Goal: Task Accomplishment & Management: Manage account settings

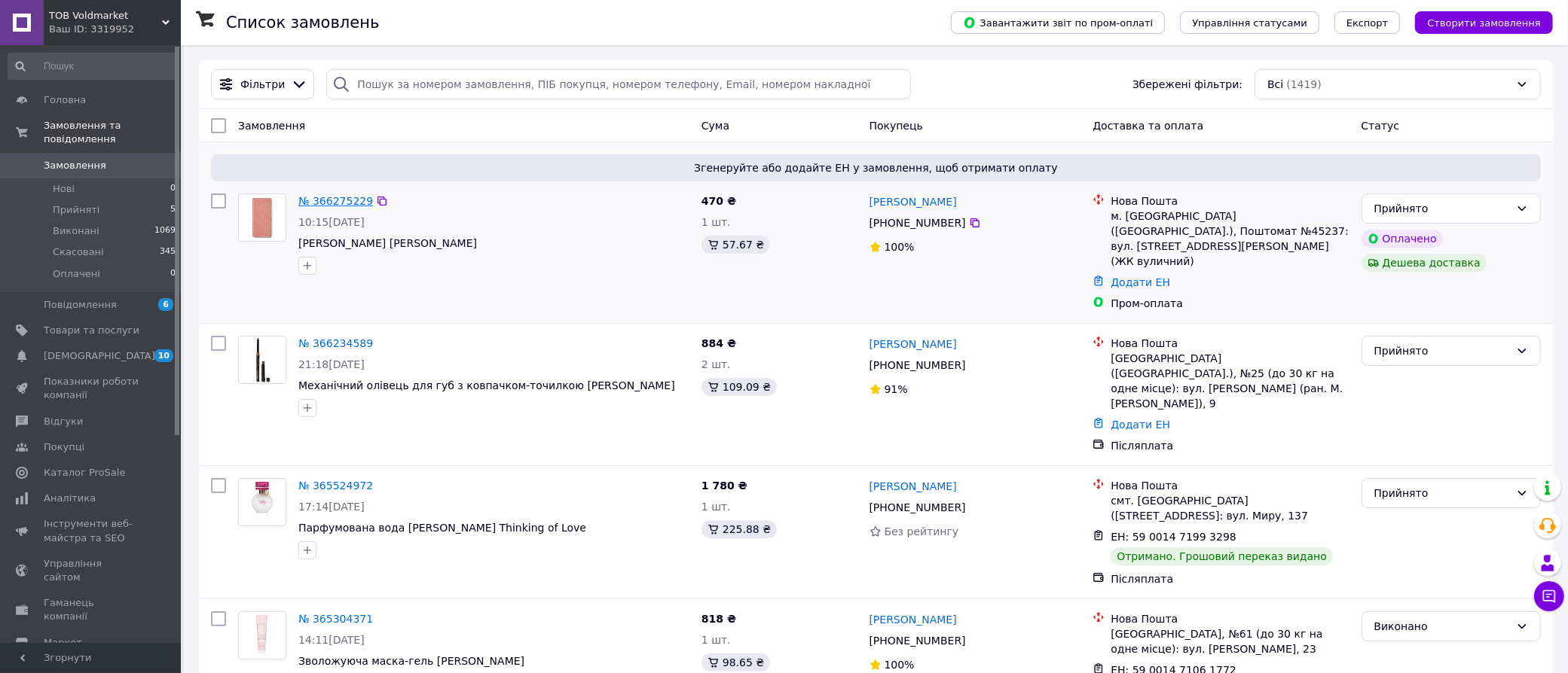
click at [335, 207] on link "№ 366275229" at bounding box center [336, 200] width 75 height 12
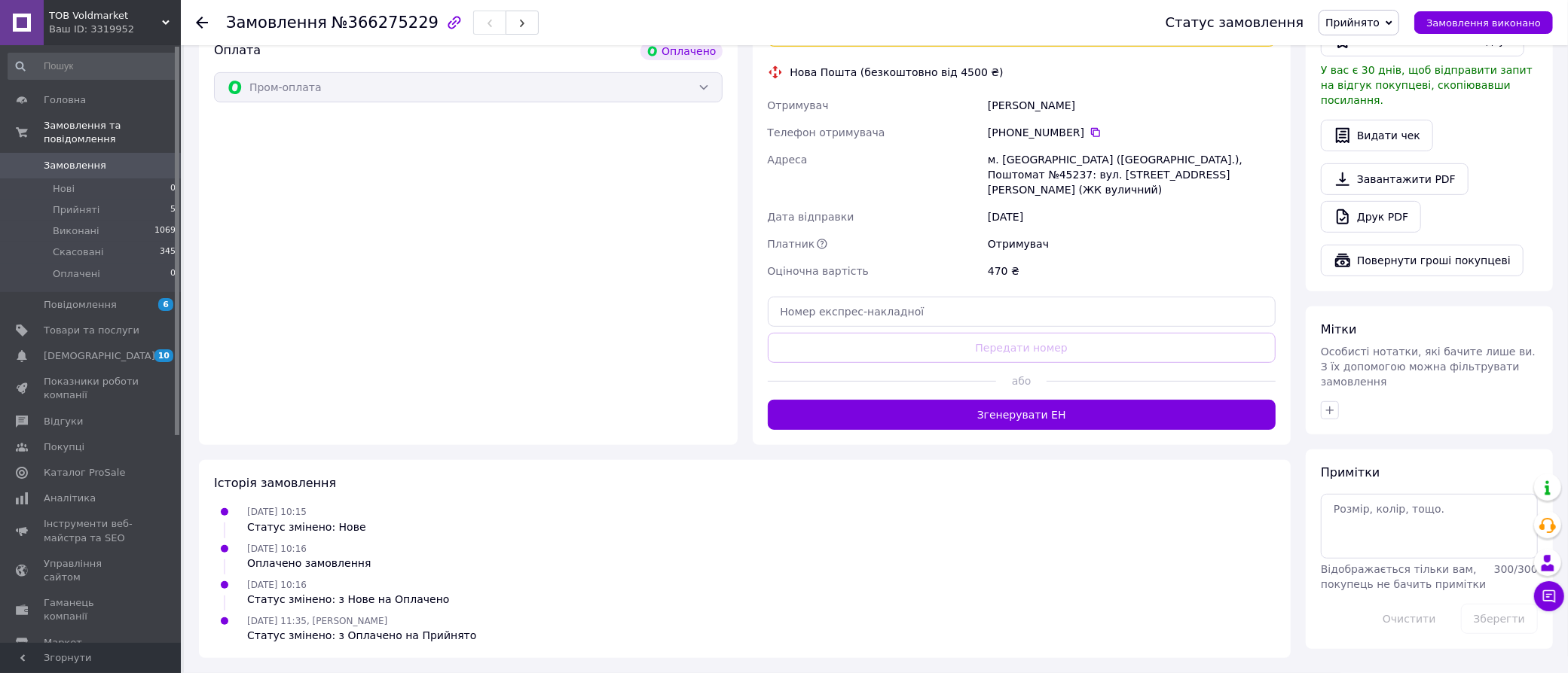
scroll to position [753, 0]
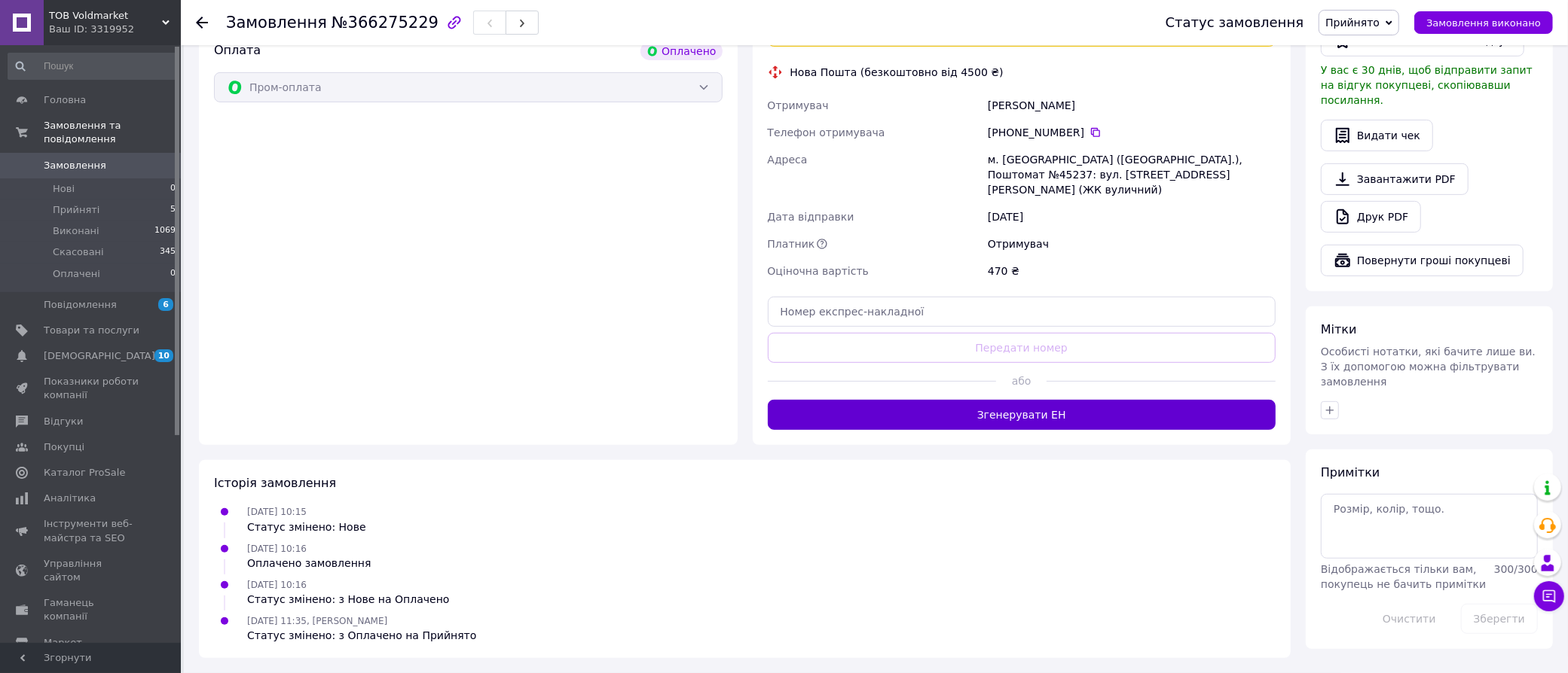
click at [990, 424] on button "Згенерувати ЕН" at bounding box center [1022, 415] width 509 height 30
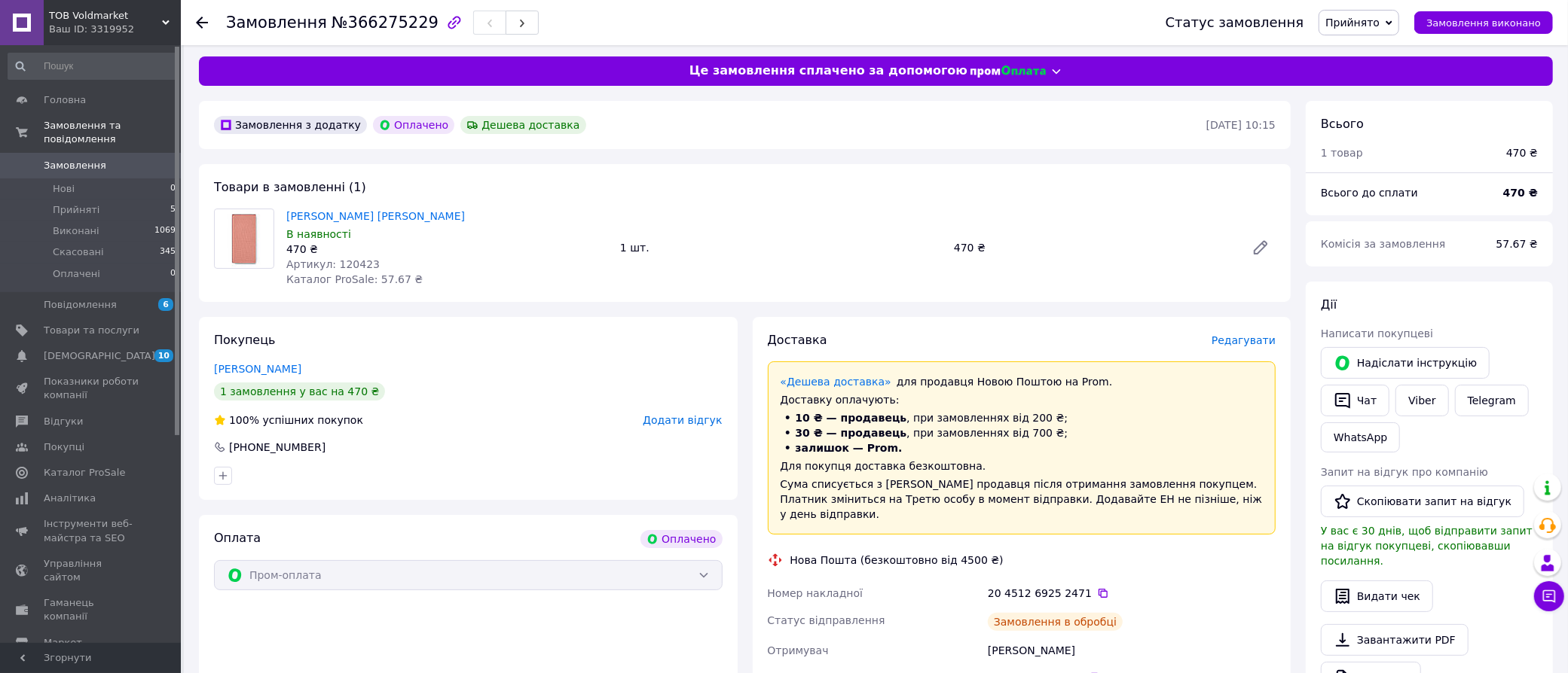
scroll to position [0, 0]
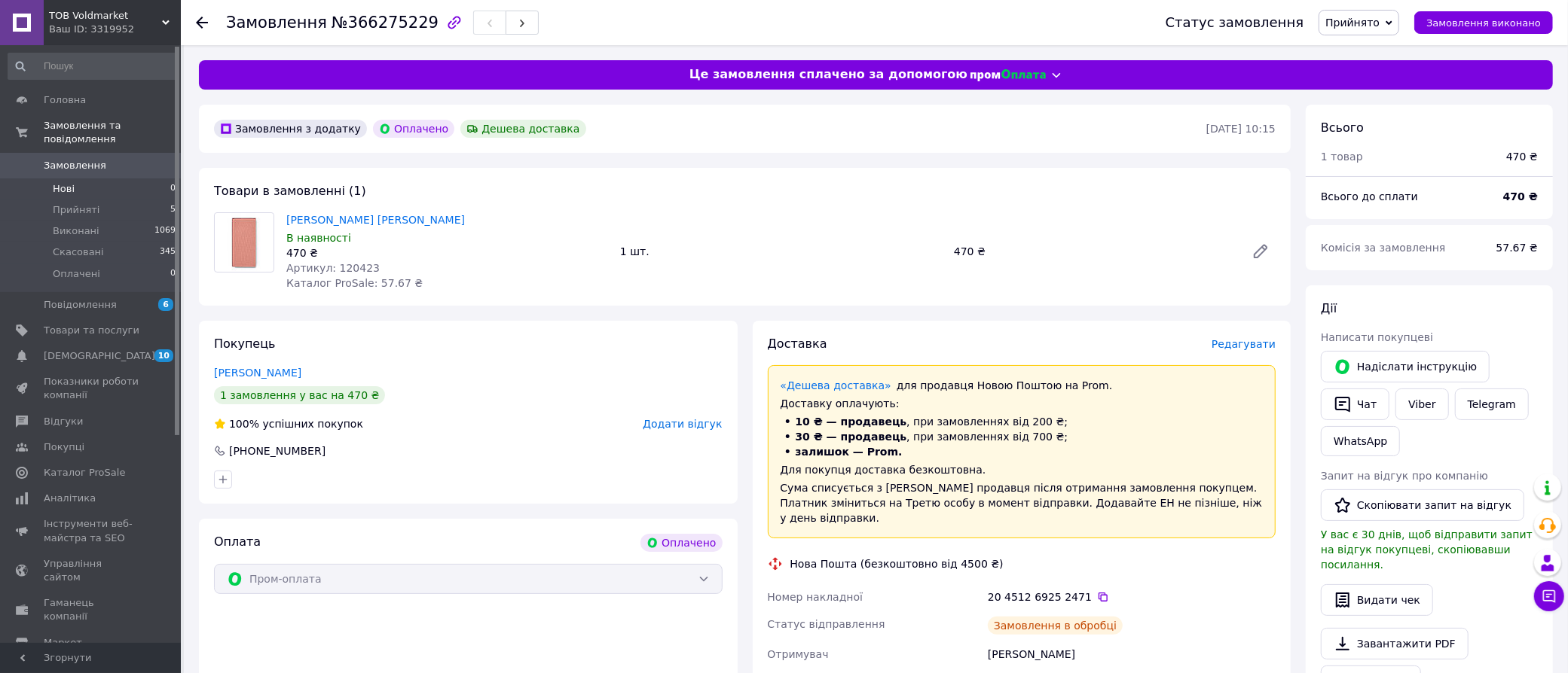
click at [64, 196] on span "Нові" at bounding box center [64, 189] width 22 height 14
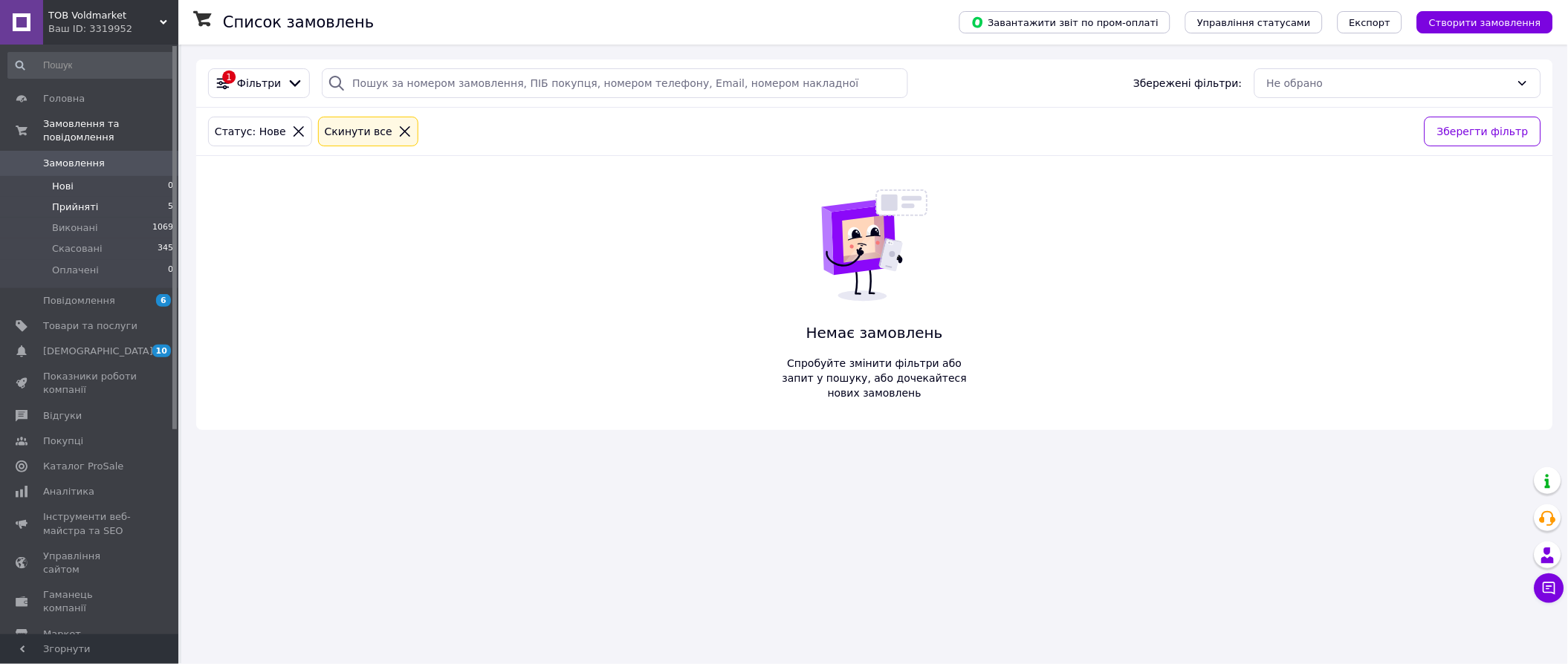
click at [90, 214] on span "Прийняті" at bounding box center [75, 207] width 46 height 14
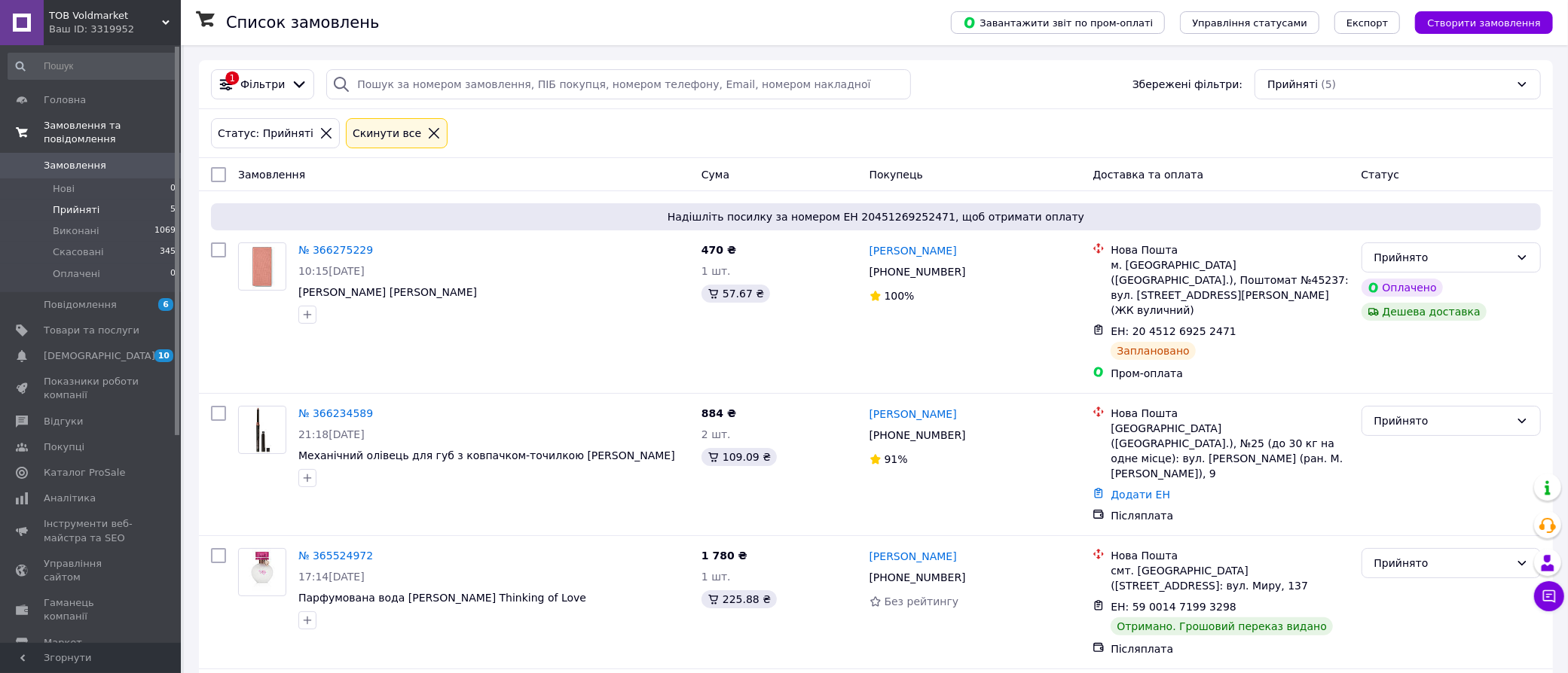
click at [68, 146] on span "Замовлення та повідомлення" at bounding box center [112, 132] width 137 height 27
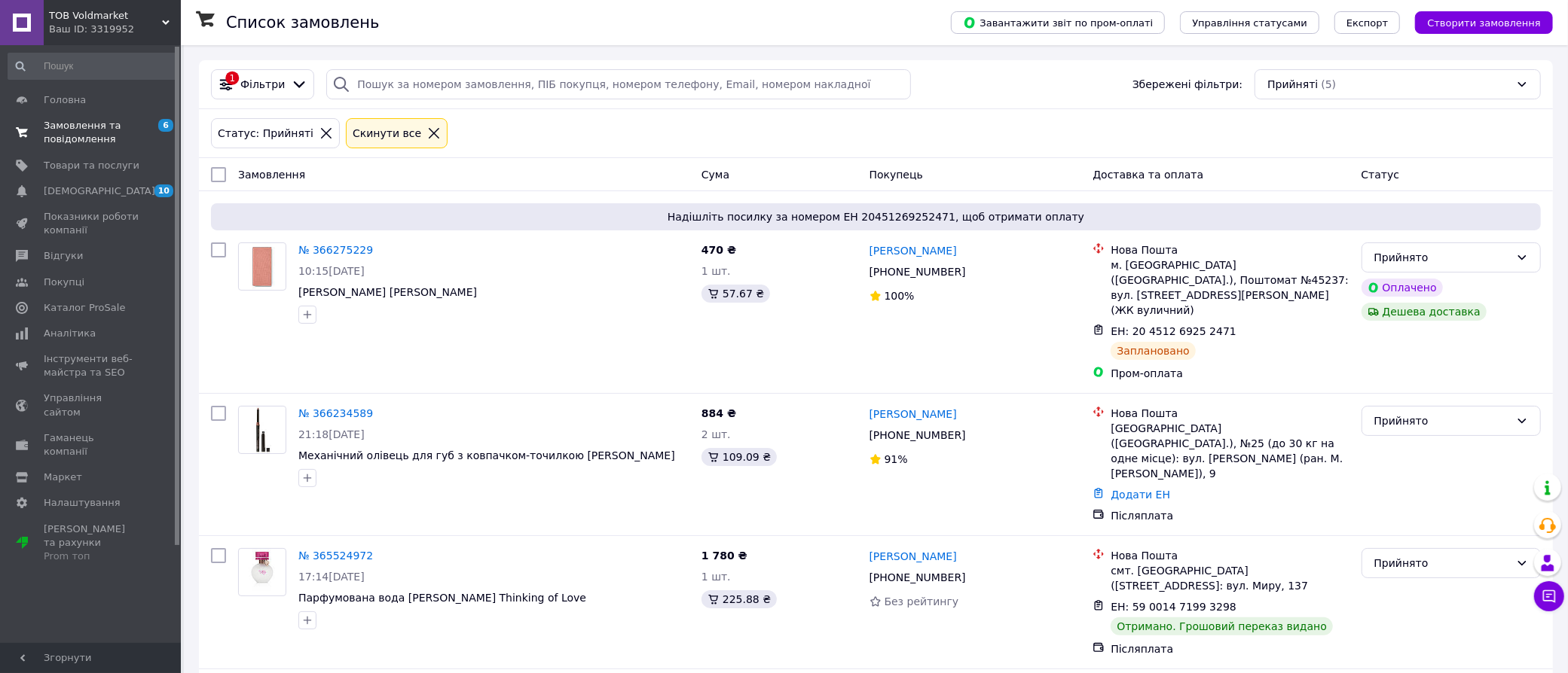
click at [68, 146] on span "Замовлення та повідомлення" at bounding box center [91, 132] width 95 height 27
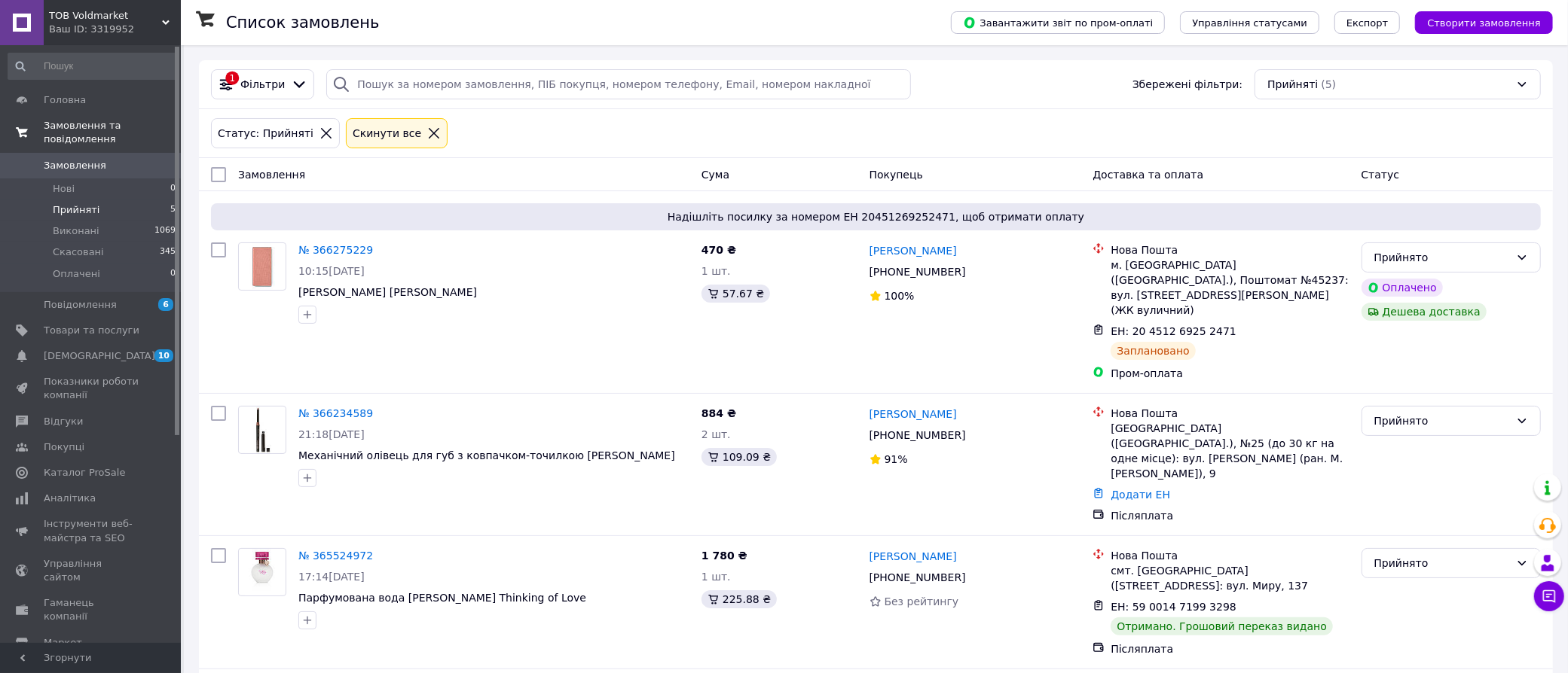
click at [68, 146] on span "Замовлення та повідомлення" at bounding box center [112, 132] width 137 height 27
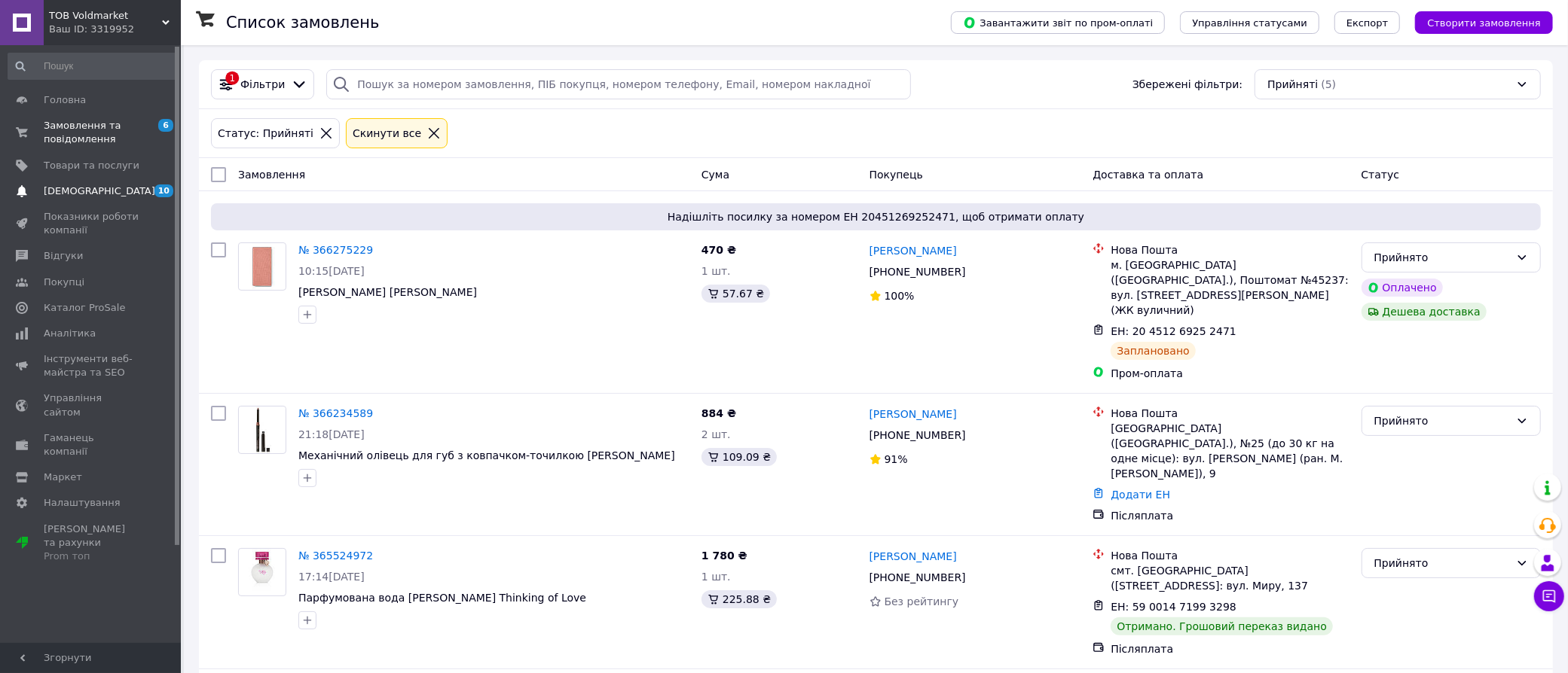
click at [95, 198] on span "[DEMOGRAPHIC_DATA]" at bounding box center [99, 191] width 112 height 14
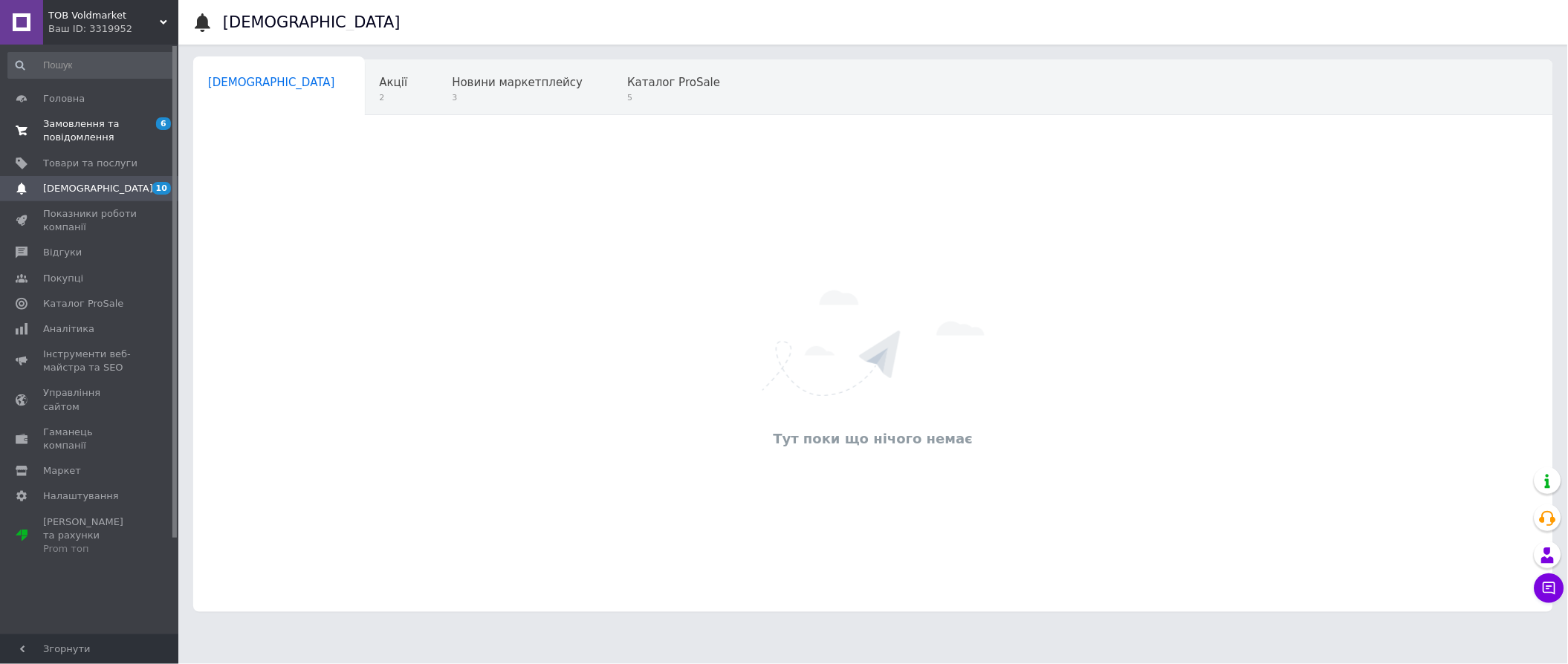
click at [76, 144] on span "Замовлення та повідомлення" at bounding box center [90, 130] width 94 height 27
